Goal: Use online tool/utility: Utilize a website feature to perform a specific function

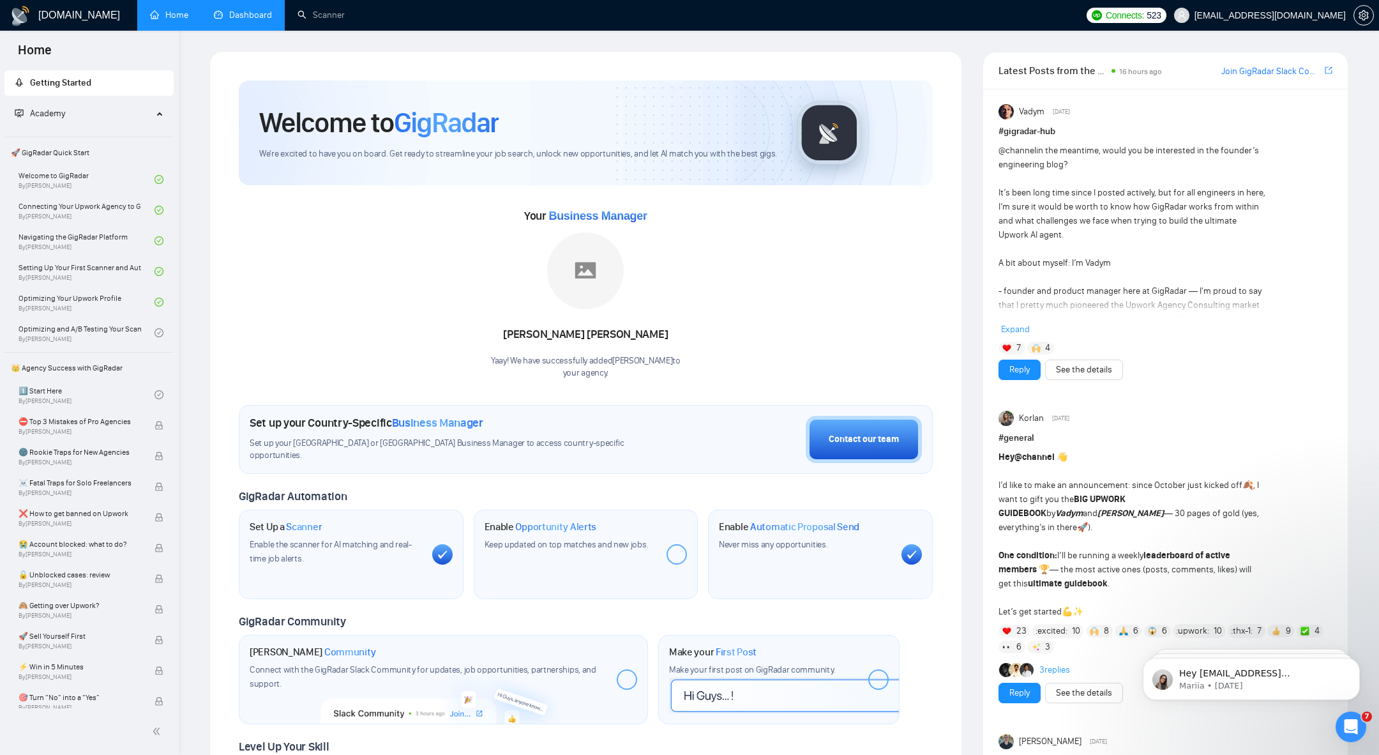
click at [219, 30] on li "Dashboard" at bounding box center [243, 15] width 84 height 31
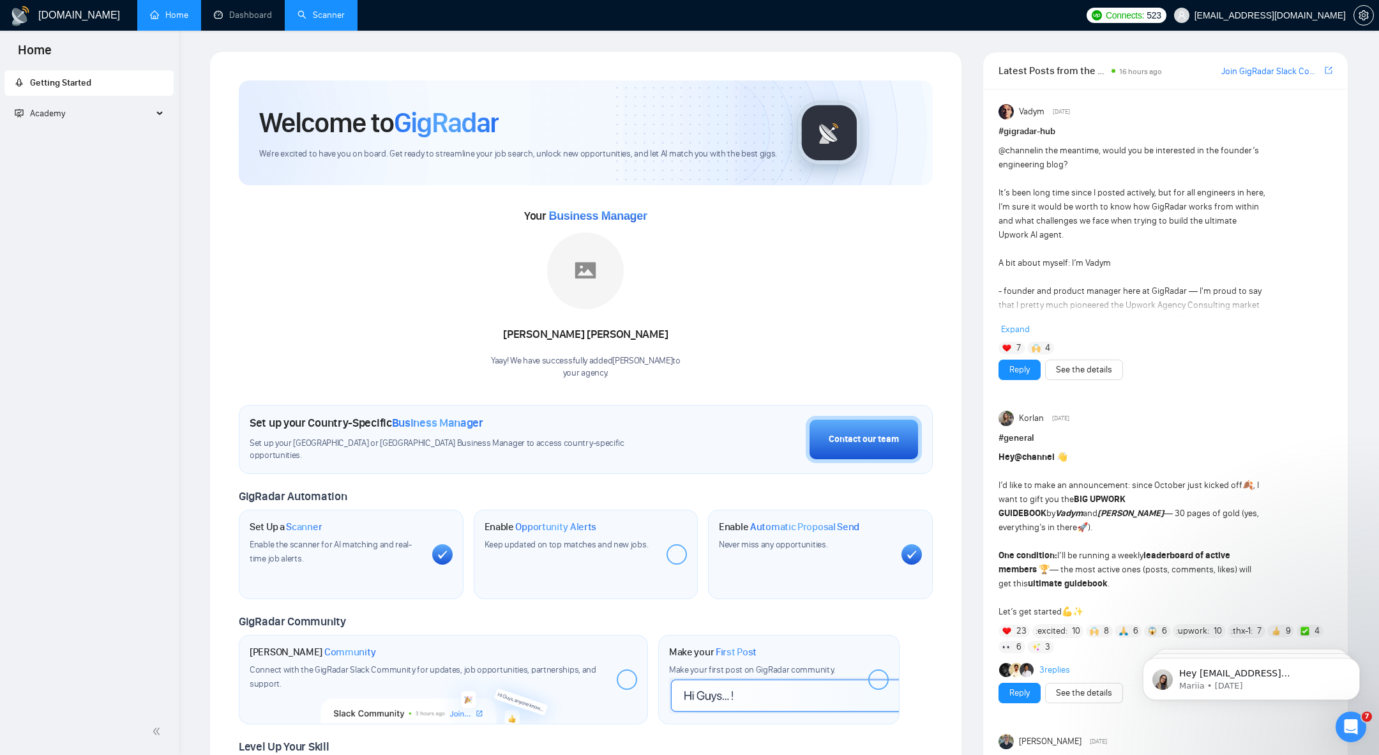
click at [304, 15] on link "Scanner" at bounding box center [320, 15] width 47 height 11
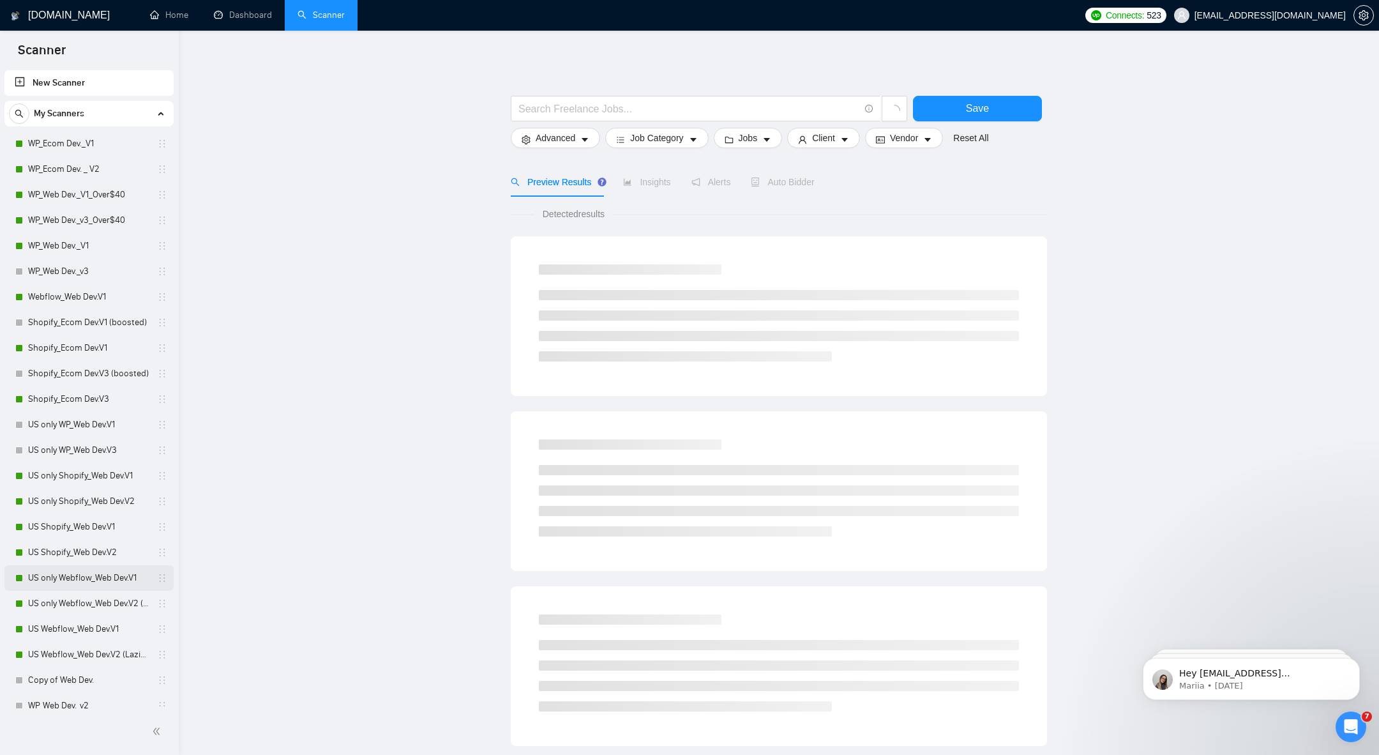
click at [69, 581] on link "US only Webflow_Web Dev.V1" at bounding box center [88, 578] width 121 height 26
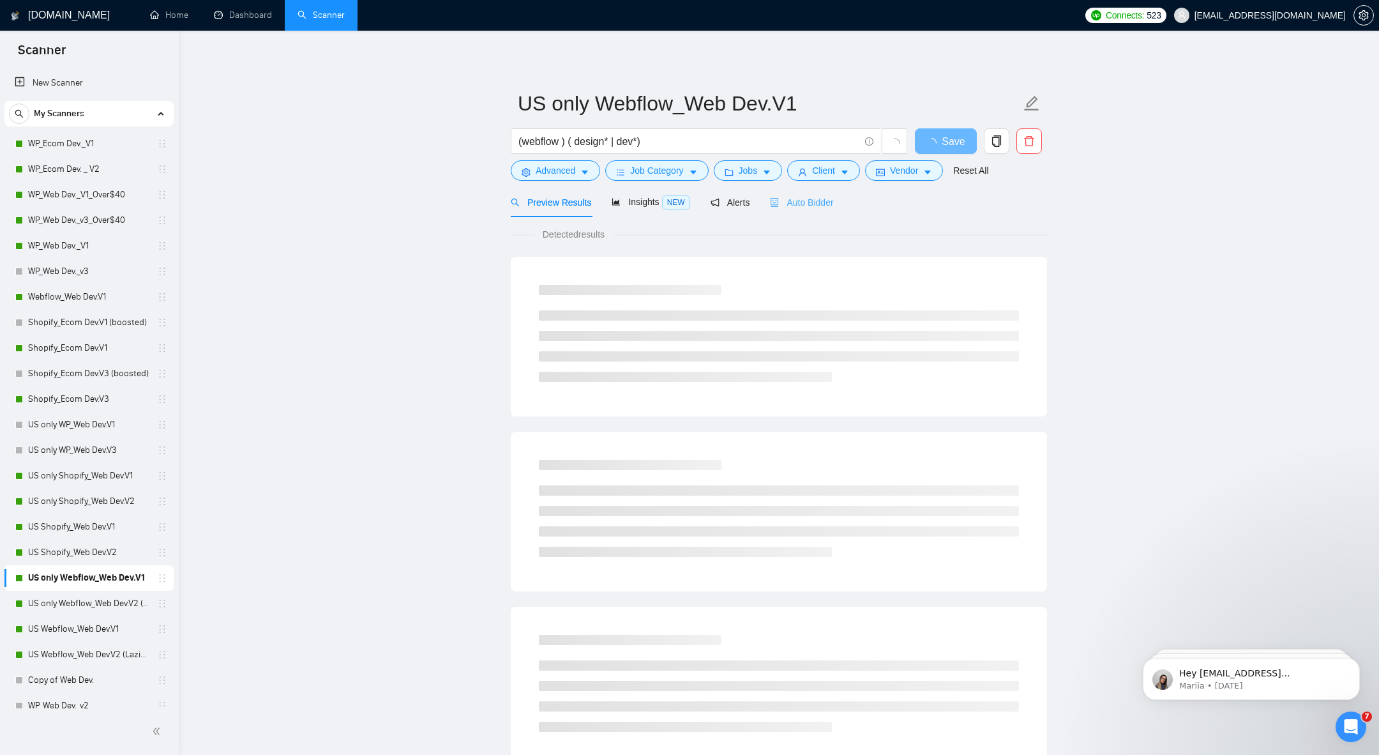
click at [788, 192] on div "Auto Bidder" at bounding box center [801, 202] width 63 height 30
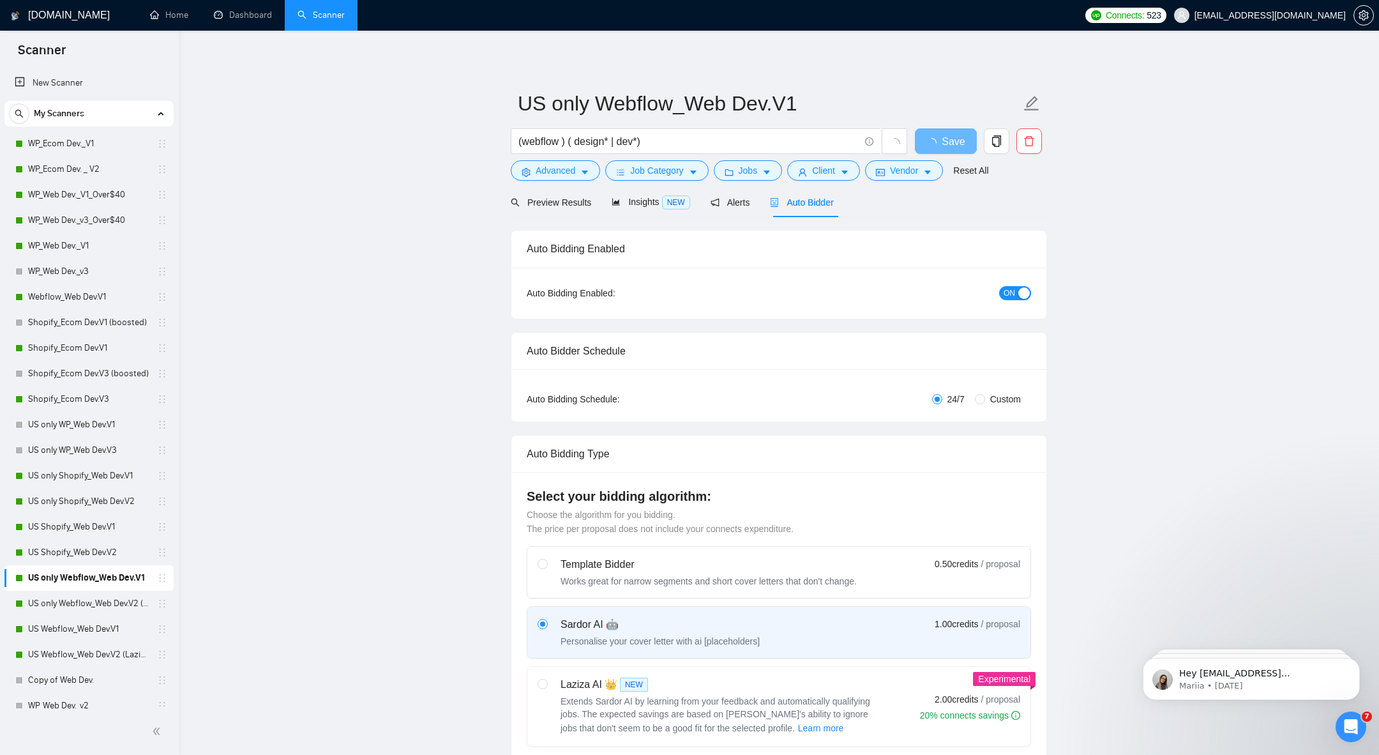
radio input "false"
radio input "true"
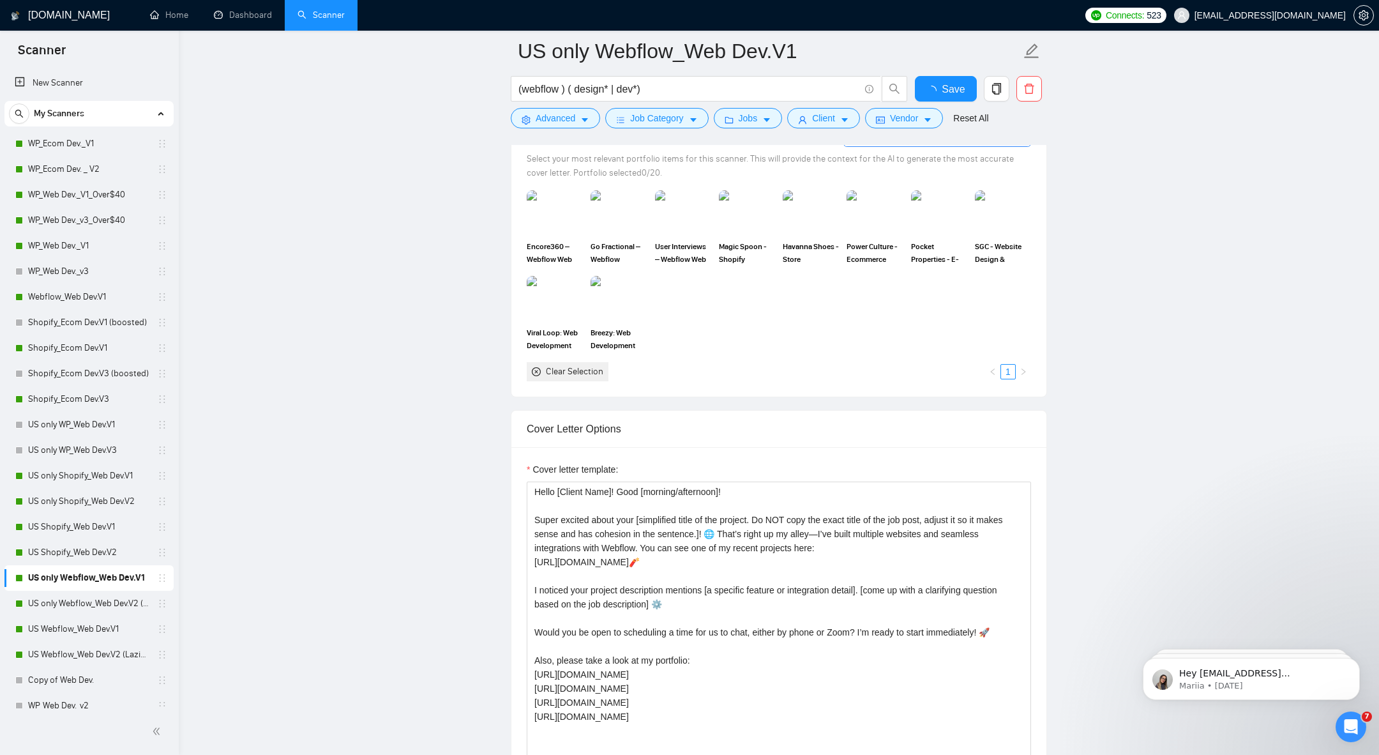
scroll to position [1378, 0]
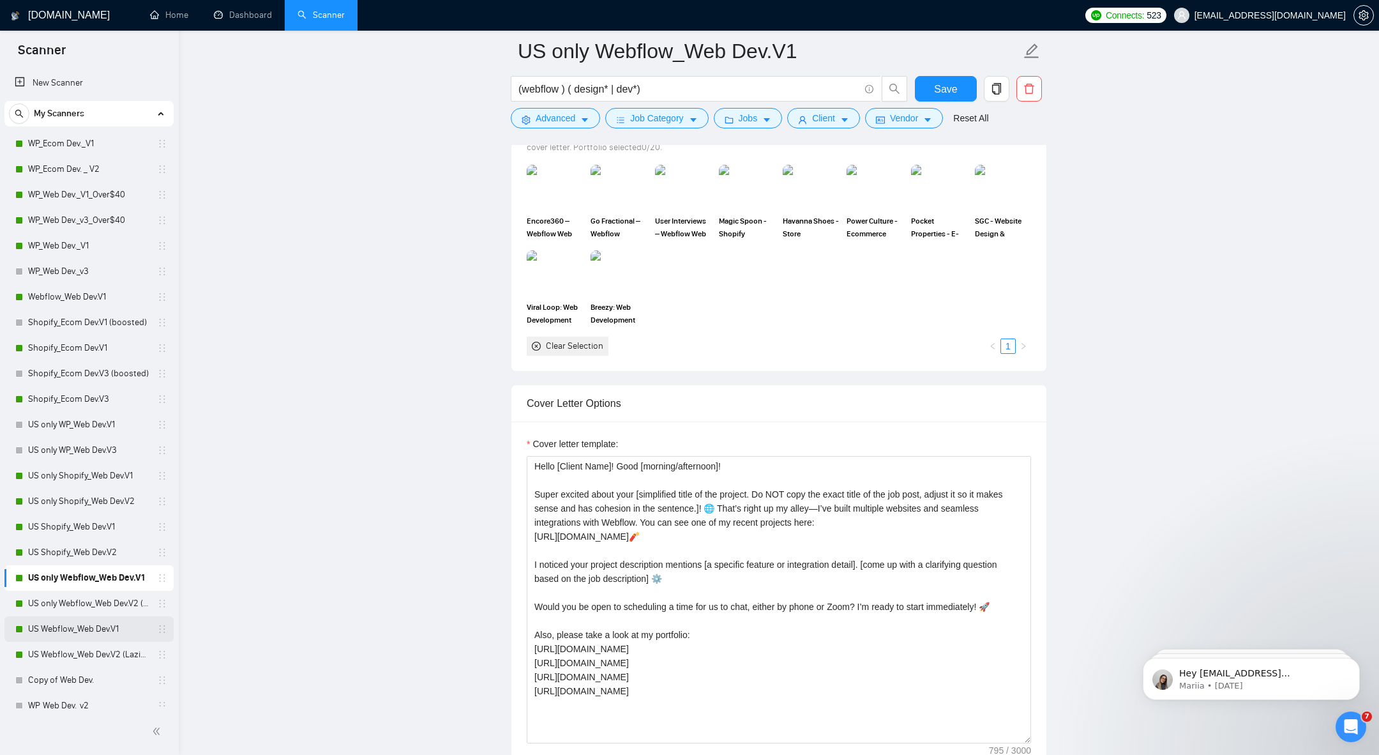
click at [86, 631] on link "US Webflow_Web Dev.V1" at bounding box center [88, 629] width 121 height 26
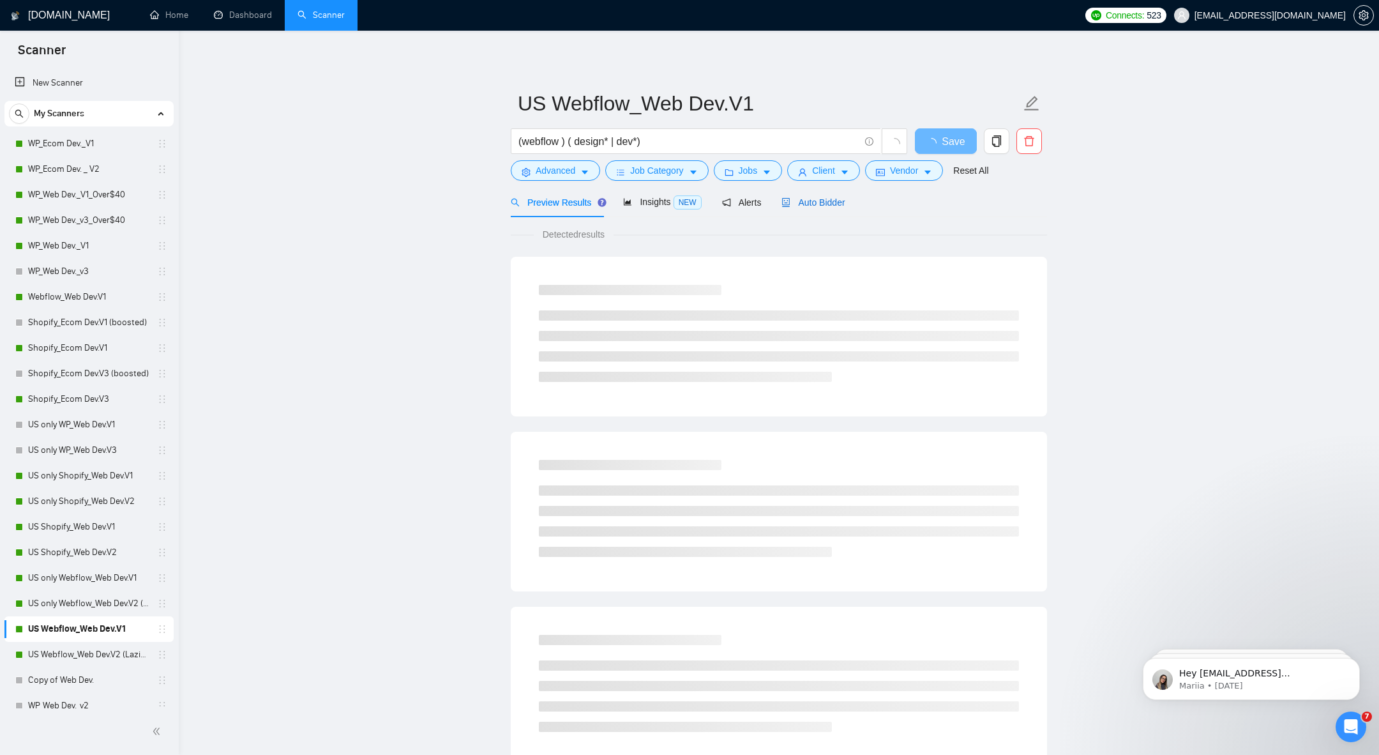
click at [817, 200] on span "Auto Bidder" at bounding box center [812, 202] width 63 height 10
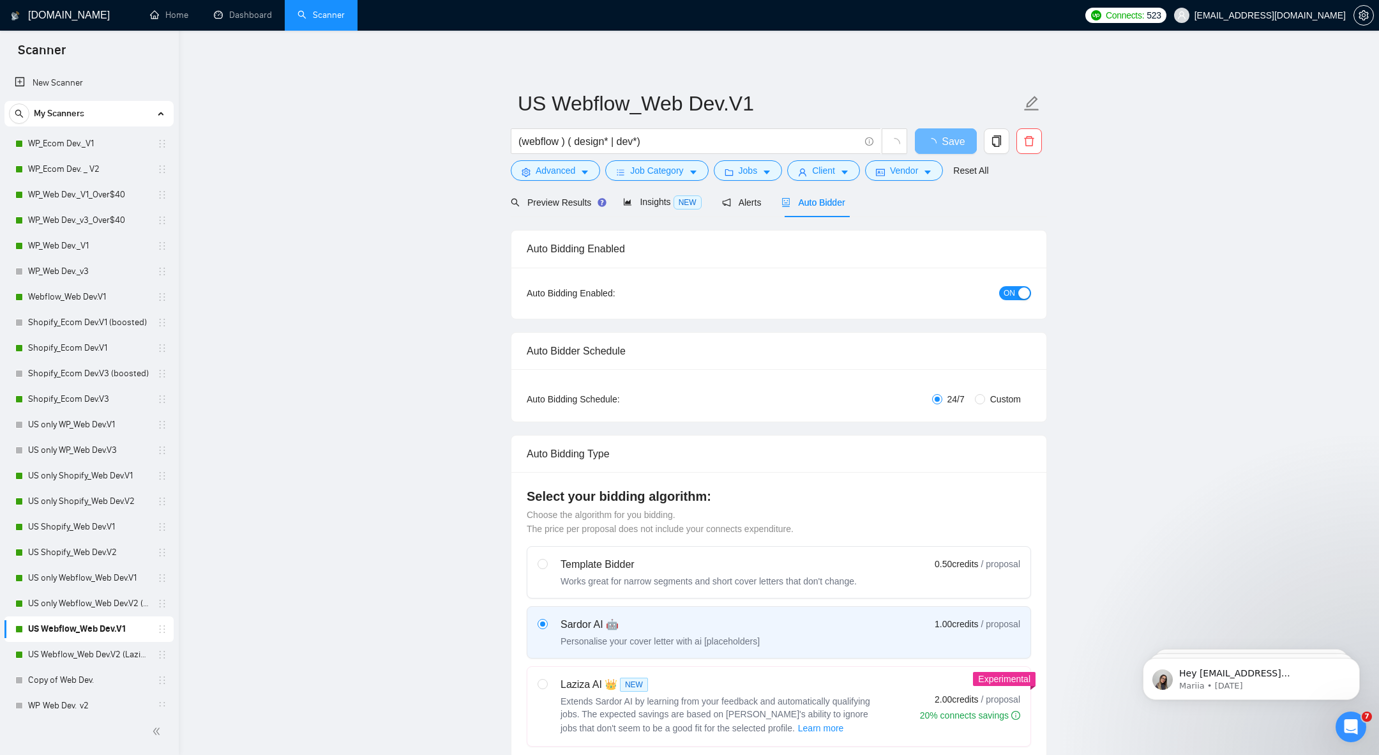
radio input "false"
radio input "true"
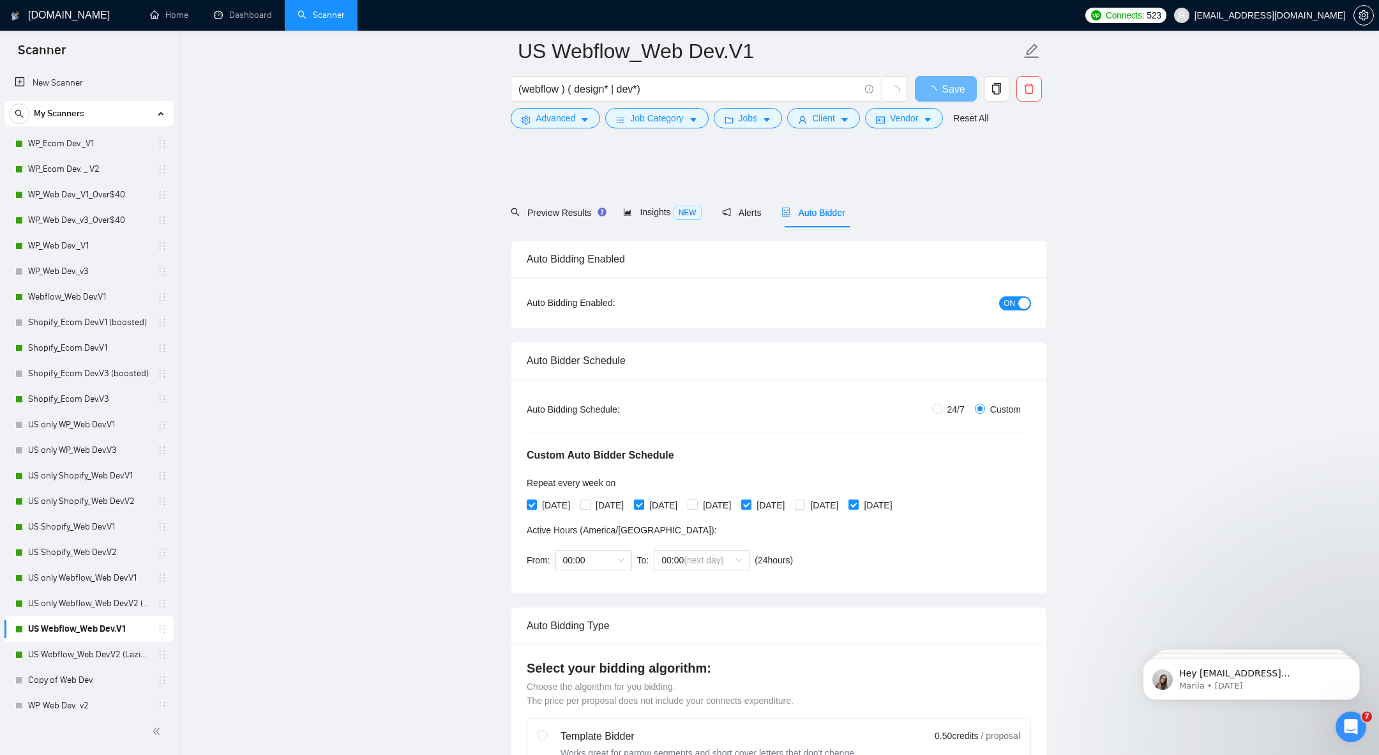
scroll to position [1398, 0]
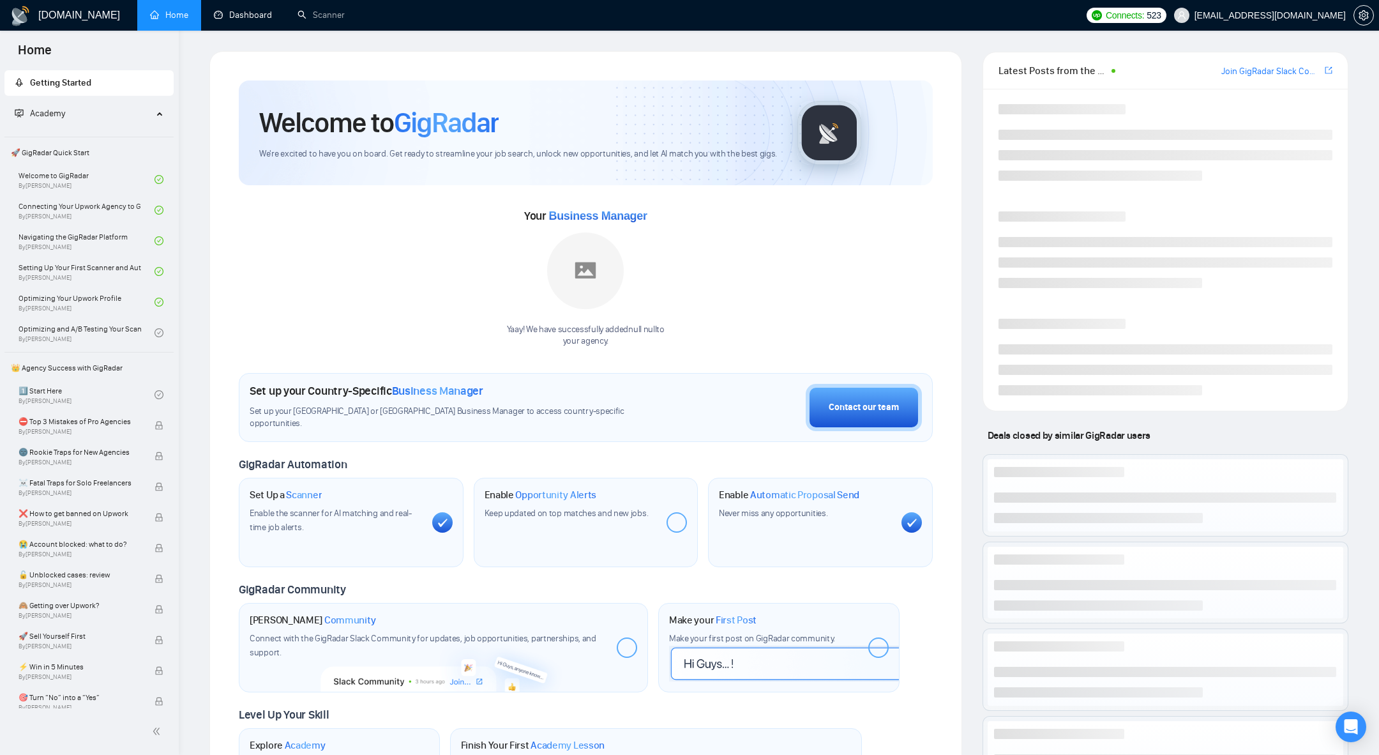
click at [252, 17] on link "Dashboard" at bounding box center [243, 15] width 58 height 11
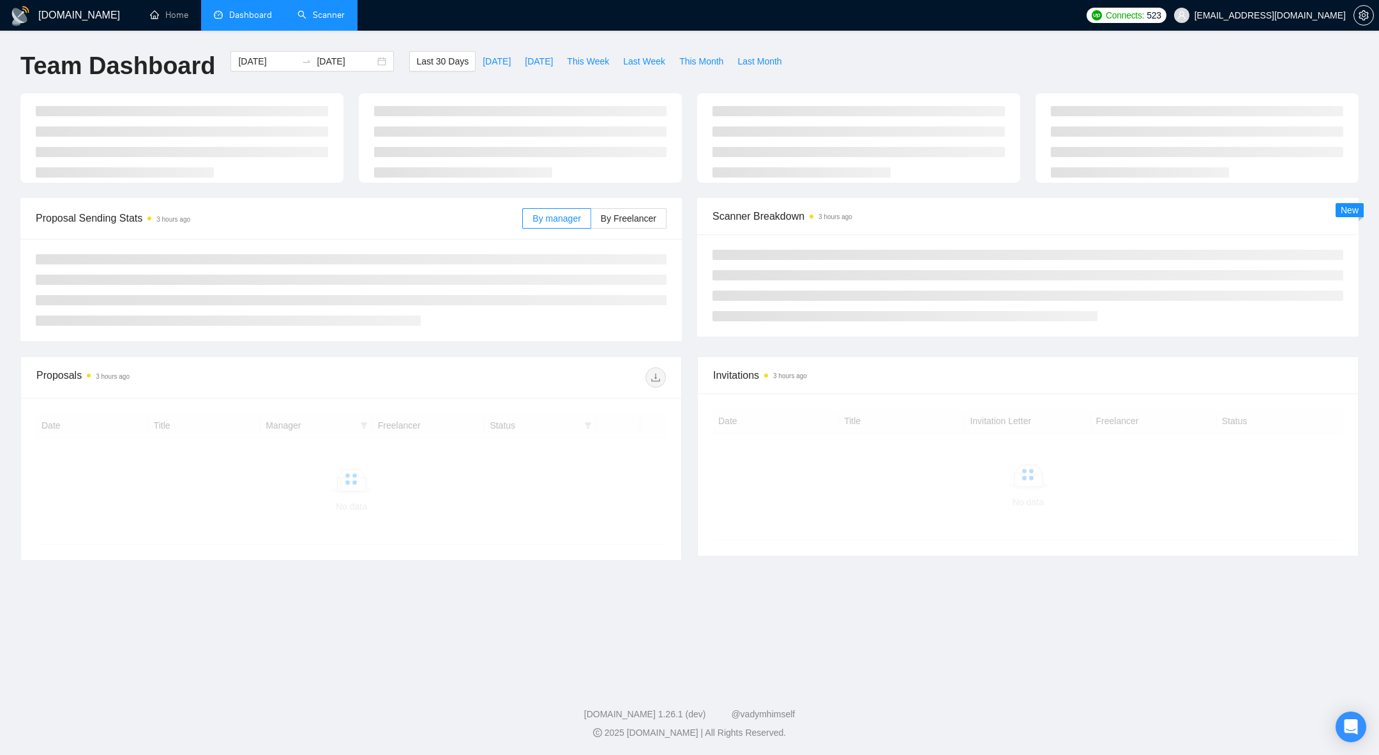
click at [328, 20] on link "Scanner" at bounding box center [320, 15] width 47 height 11
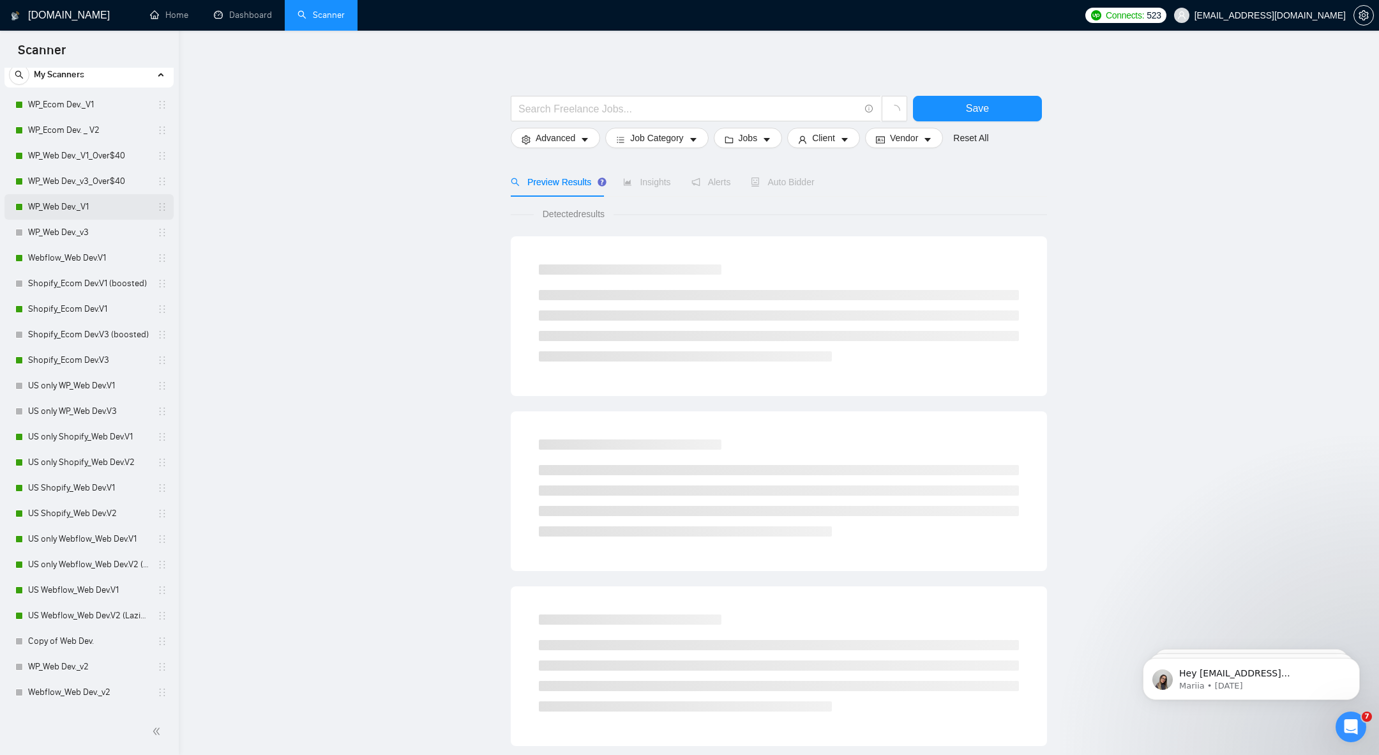
click at [66, 208] on link "WP_Web Dev._V1" at bounding box center [88, 207] width 121 height 26
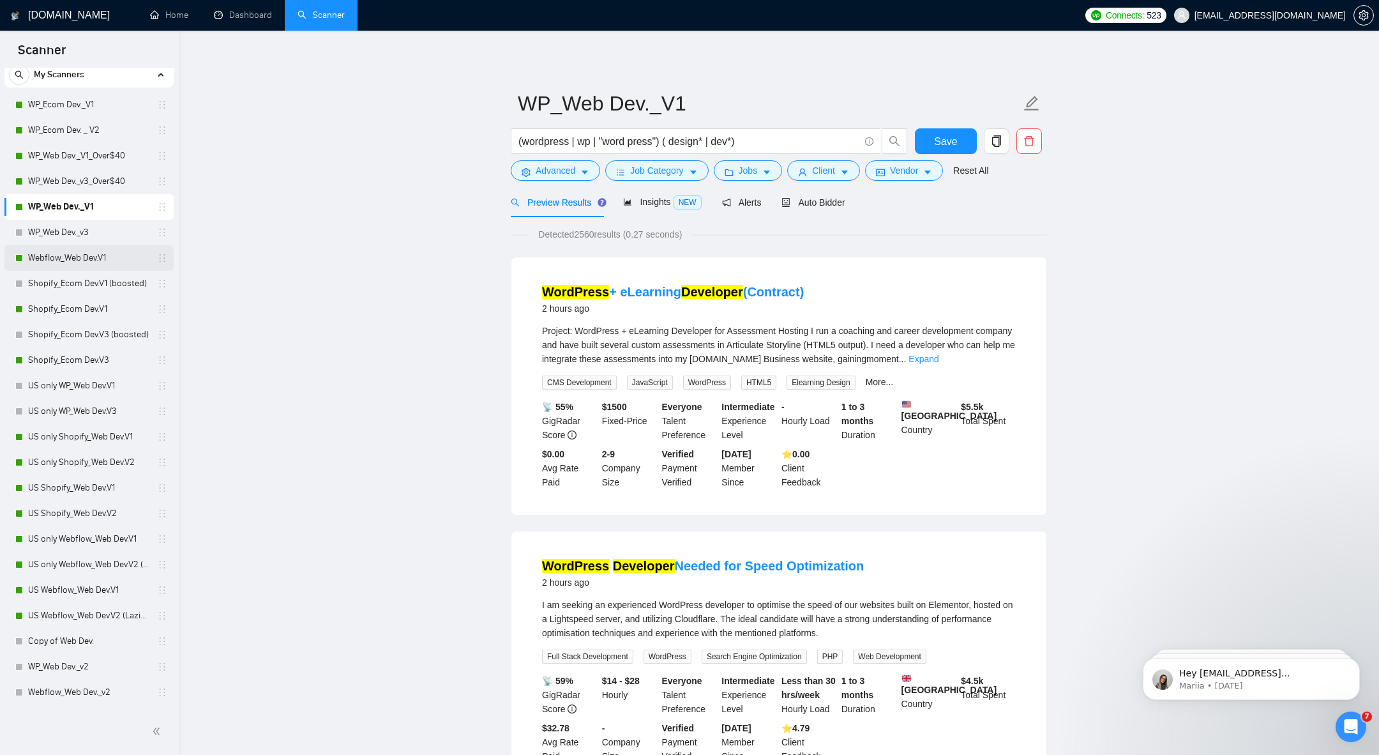
click at [52, 254] on link "Webflow_Web Dev.V1" at bounding box center [88, 258] width 121 height 26
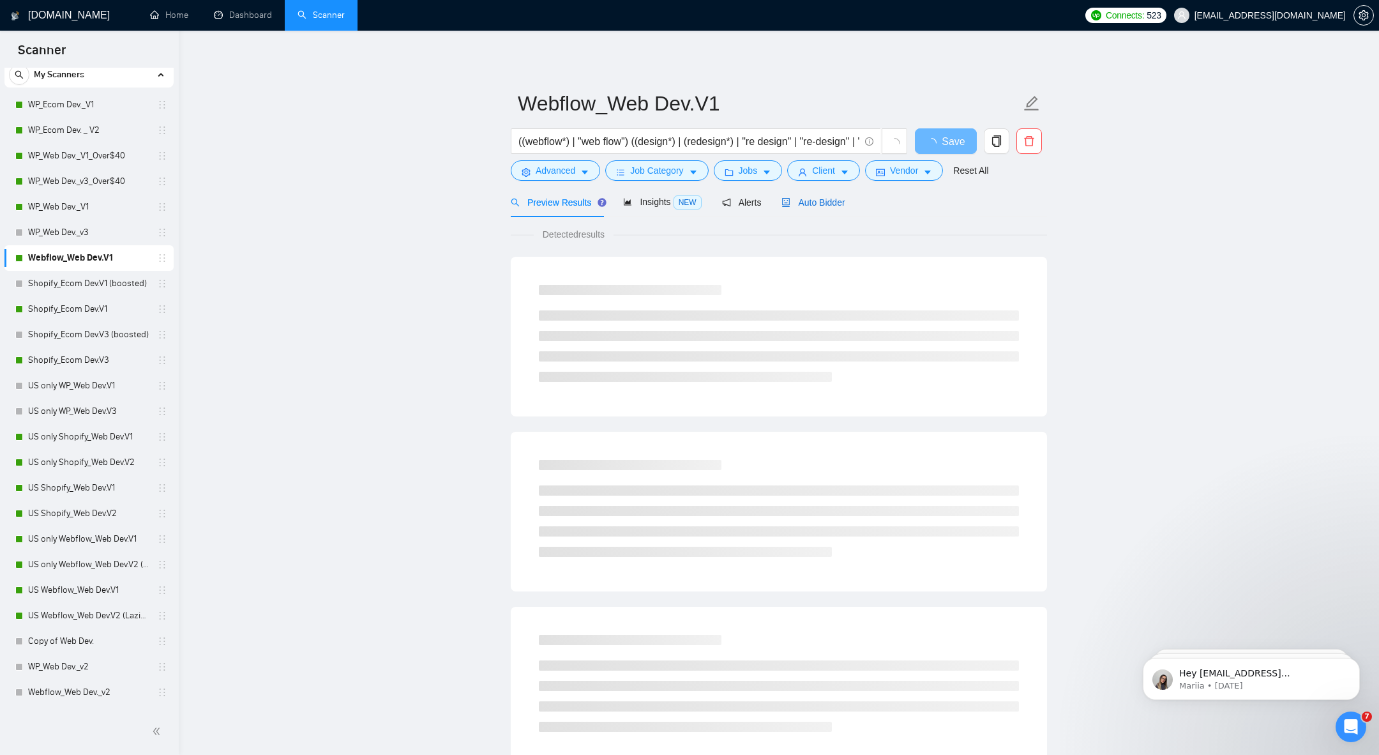
click at [822, 199] on span "Auto Bidder" at bounding box center [812, 202] width 63 height 10
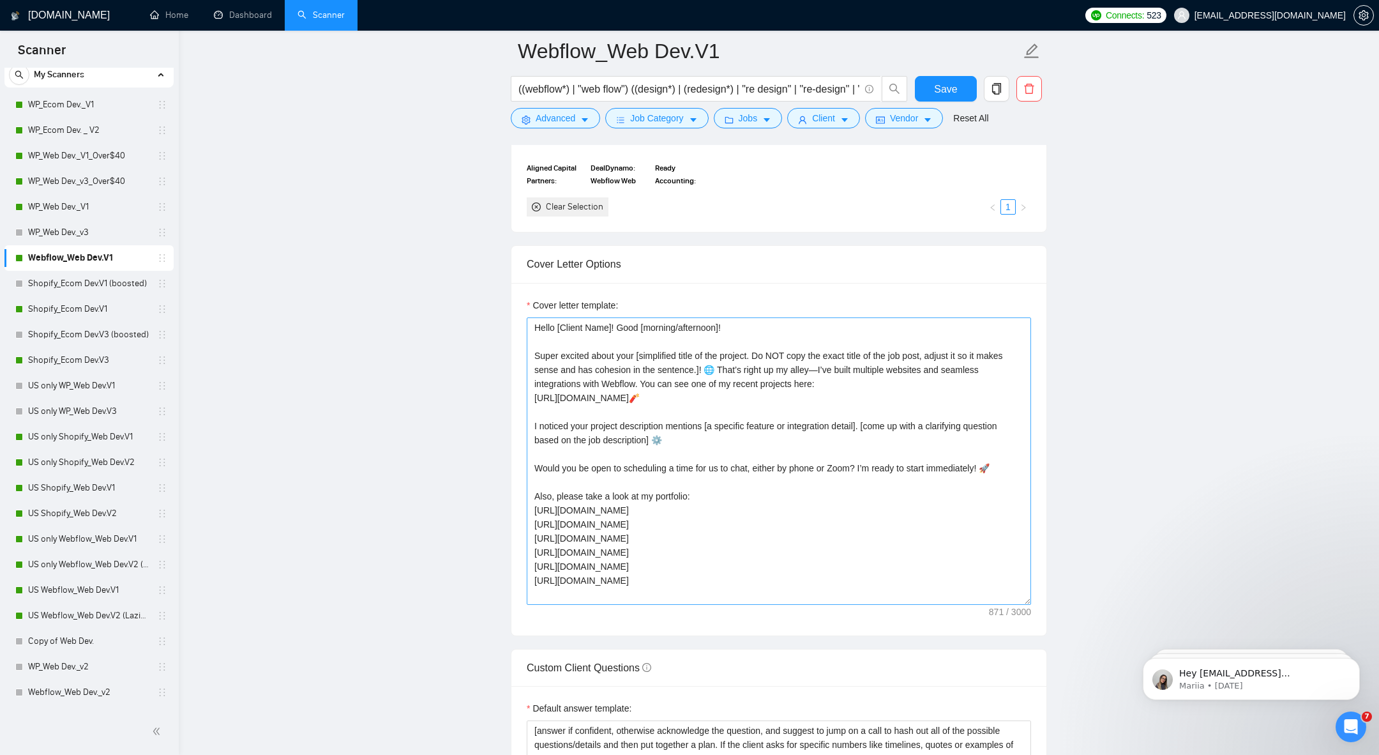
scroll to position [1448, 0]
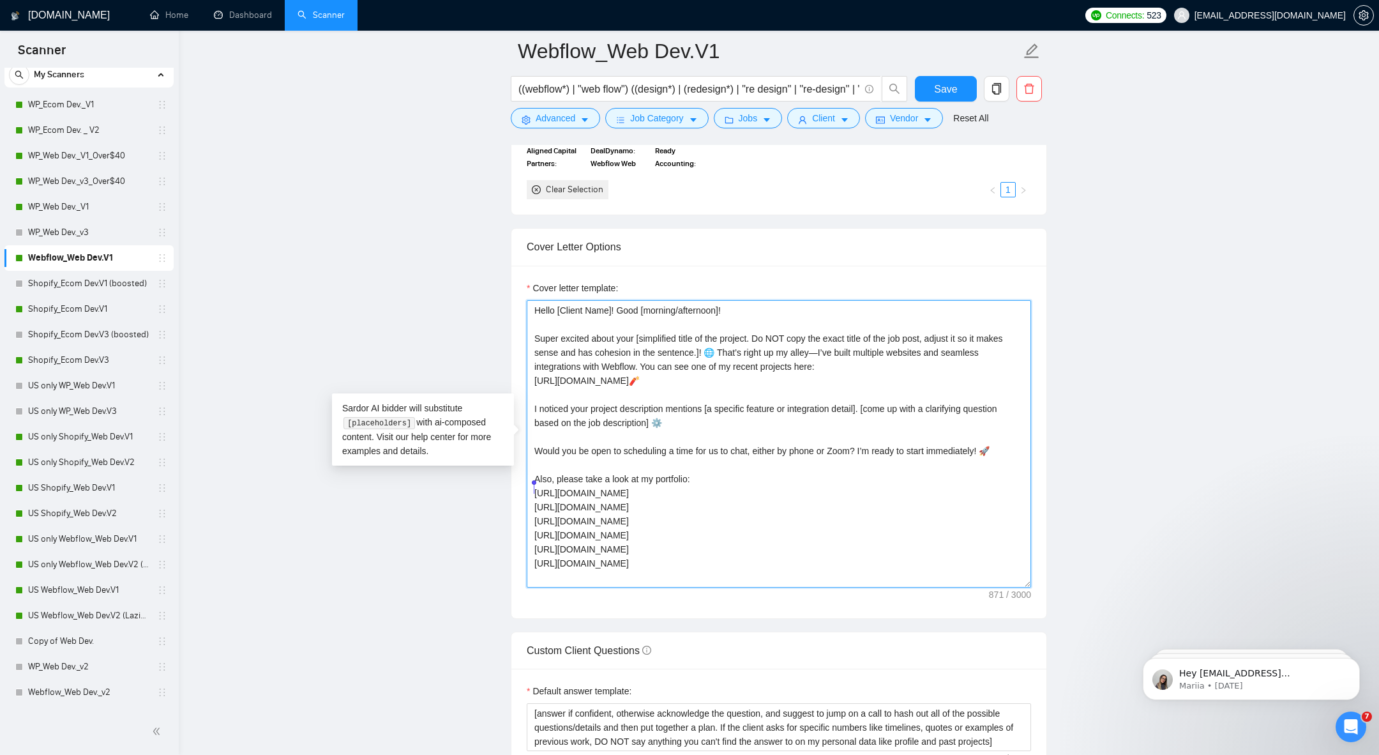
drag, startPoint x: 635, startPoint y: 552, endPoint x: 527, endPoint y: 490, distance: 124.4
click at [527, 490] on textarea "Hello [Client Name]! Good [morning/afternoon]! Super excited about your [simpli…" at bounding box center [779, 443] width 504 height 287
type textarea "Hello [Client Name]! Good [morning/afternoon]! Super excited about your [simpli…"
